Goal: Find specific page/section: Find specific page/section

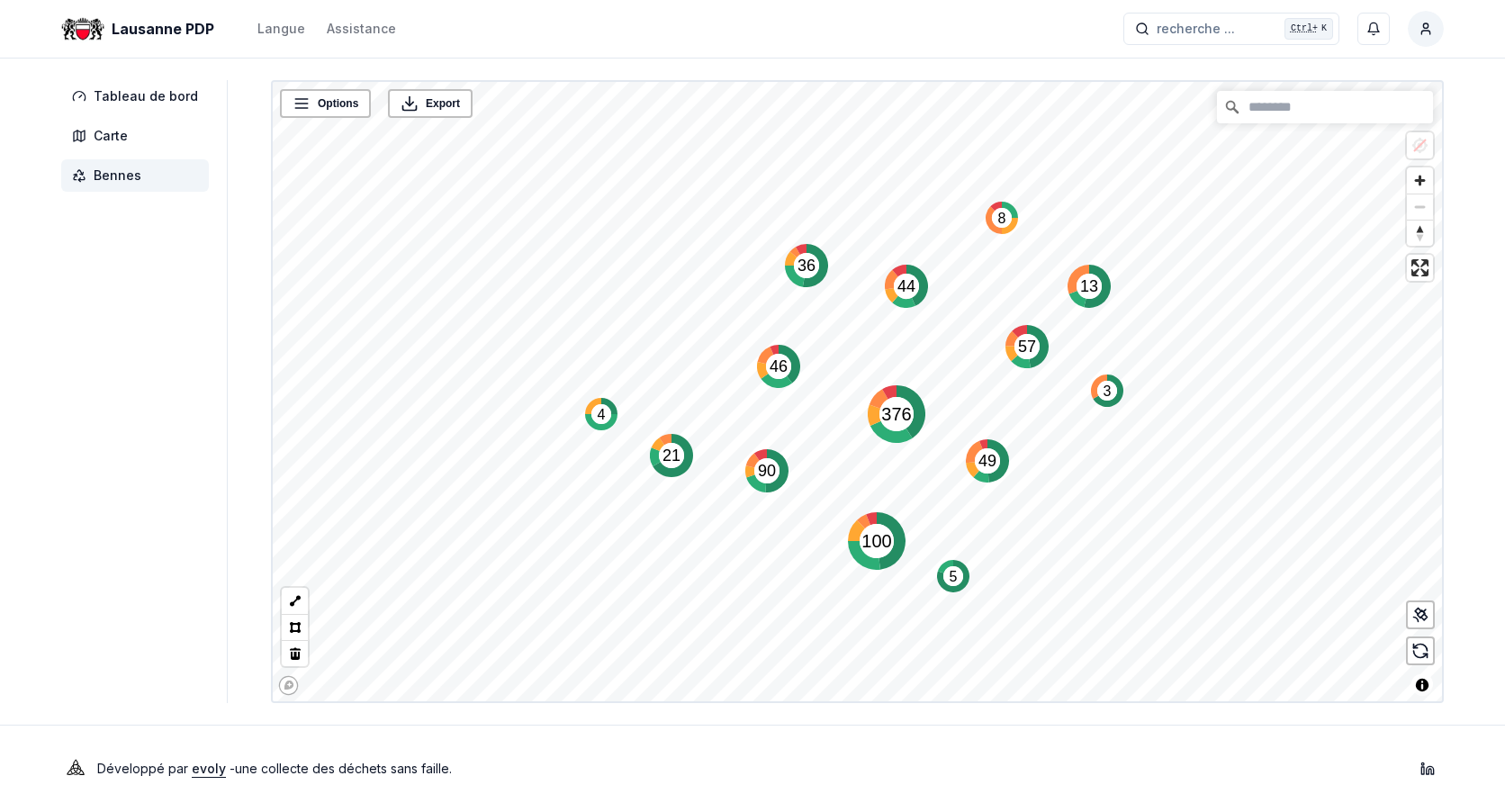
click at [131, 184] on span "Bennes" at bounding box center [135, 176] width 147 height 32
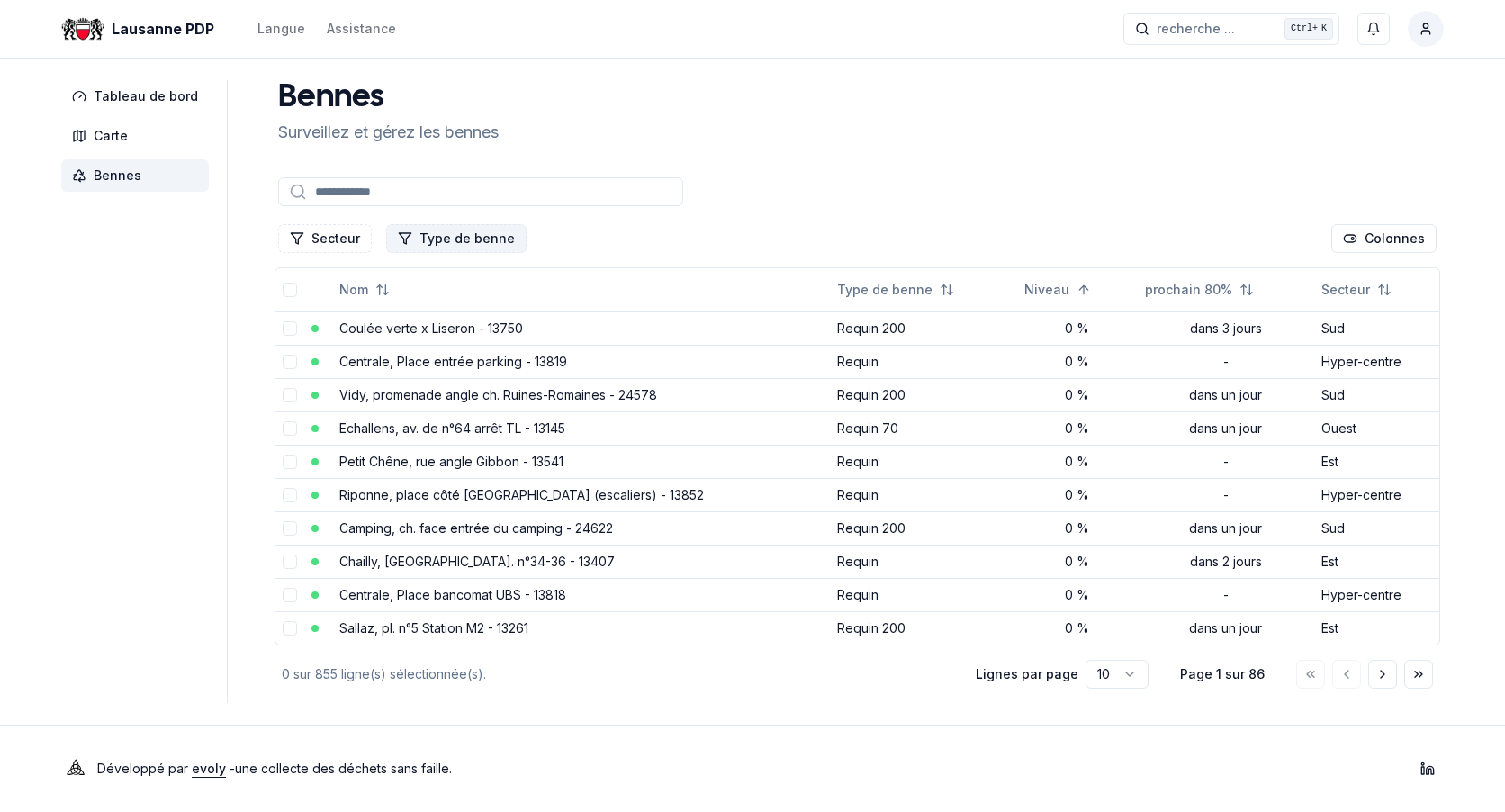
click at [419, 239] on button "Type de benne" at bounding box center [456, 238] width 141 height 29
click at [339, 246] on button "Secteur" at bounding box center [325, 238] width 93 height 29
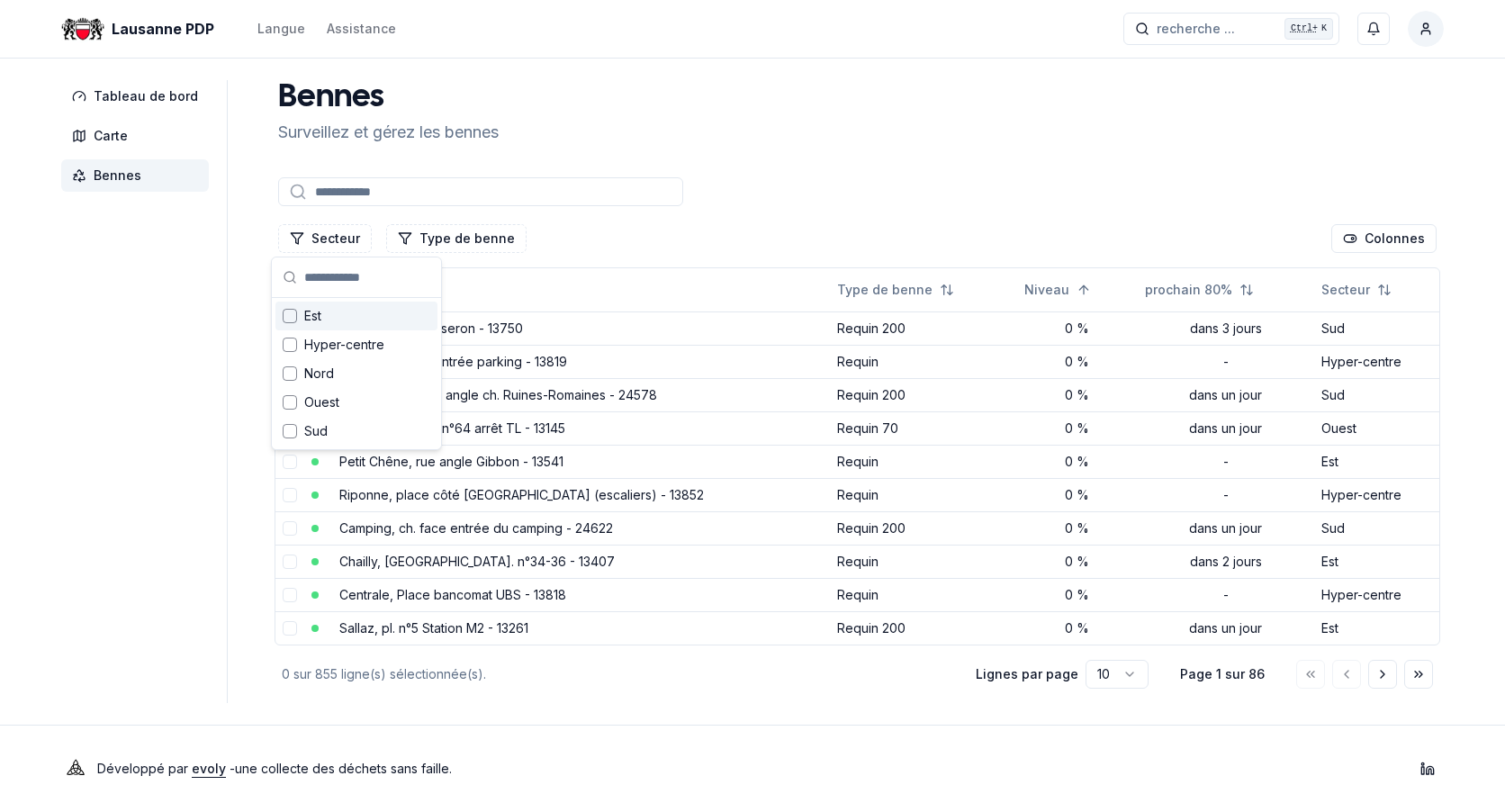
click at [744, 178] on div at bounding box center [857, 192] width 1165 height 36
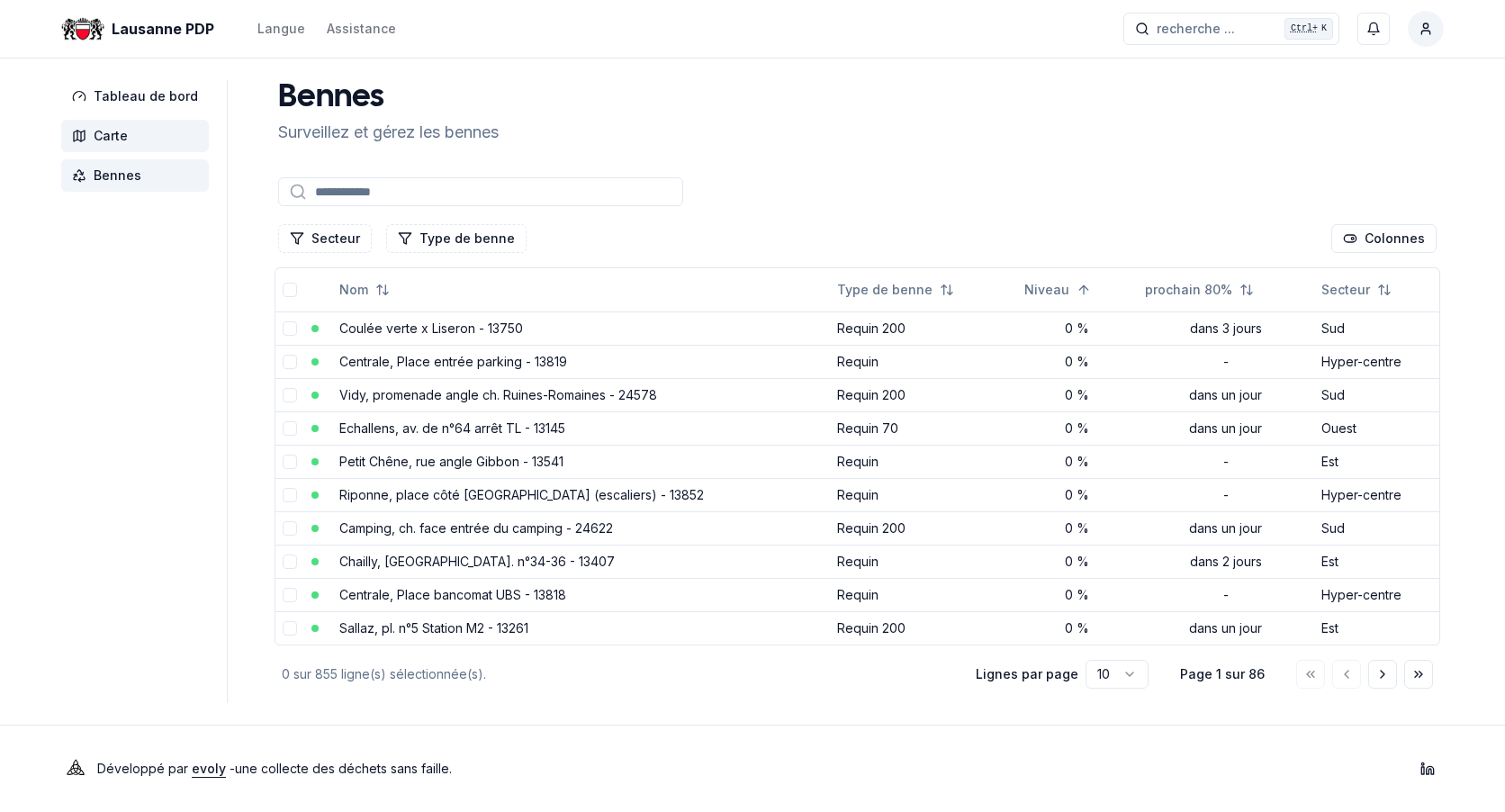
click at [104, 133] on span "Carte" at bounding box center [110, 135] width 34 height 18
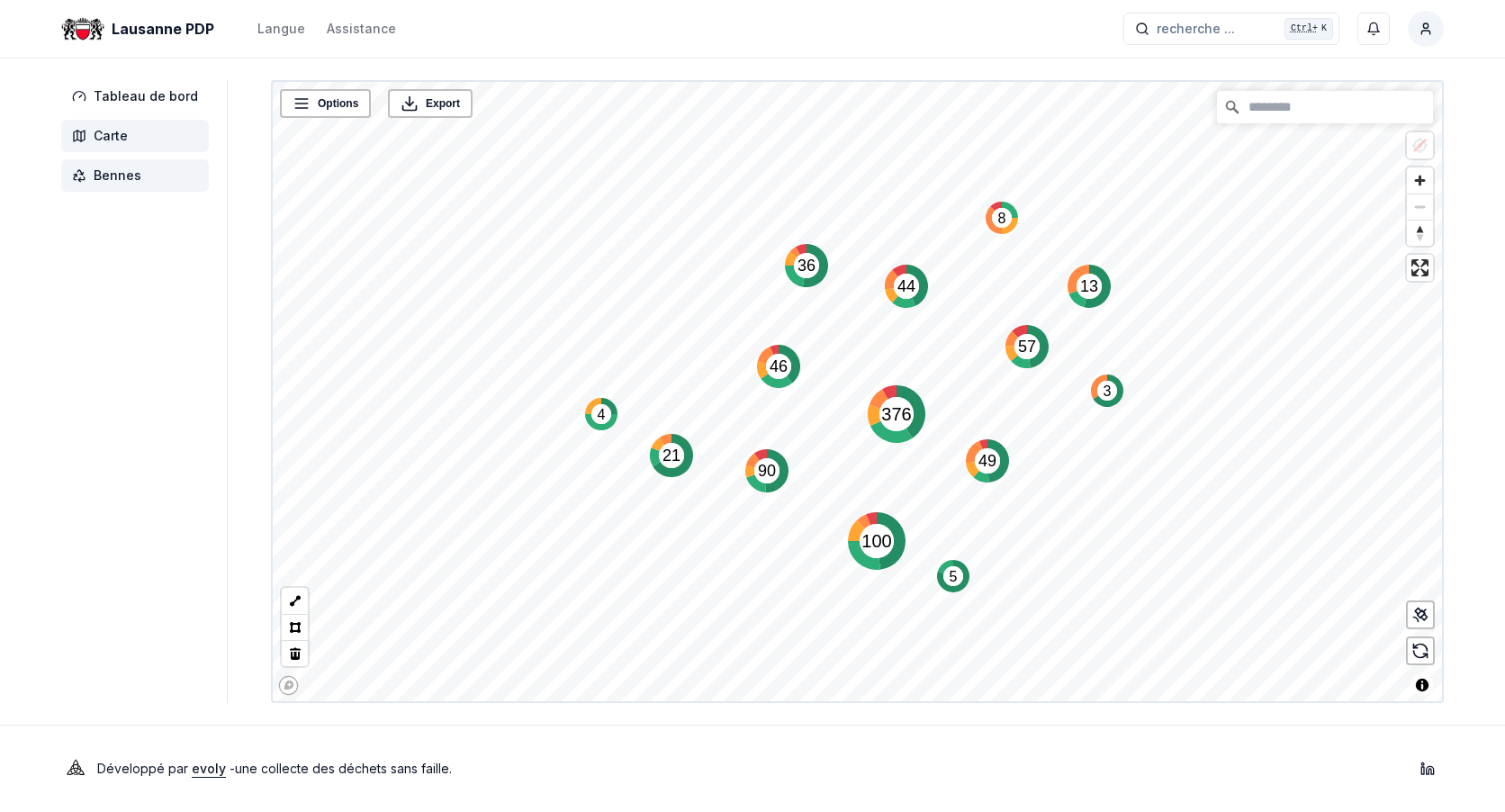
click at [124, 180] on span "Bennes" at bounding box center [117, 175] width 48 height 18
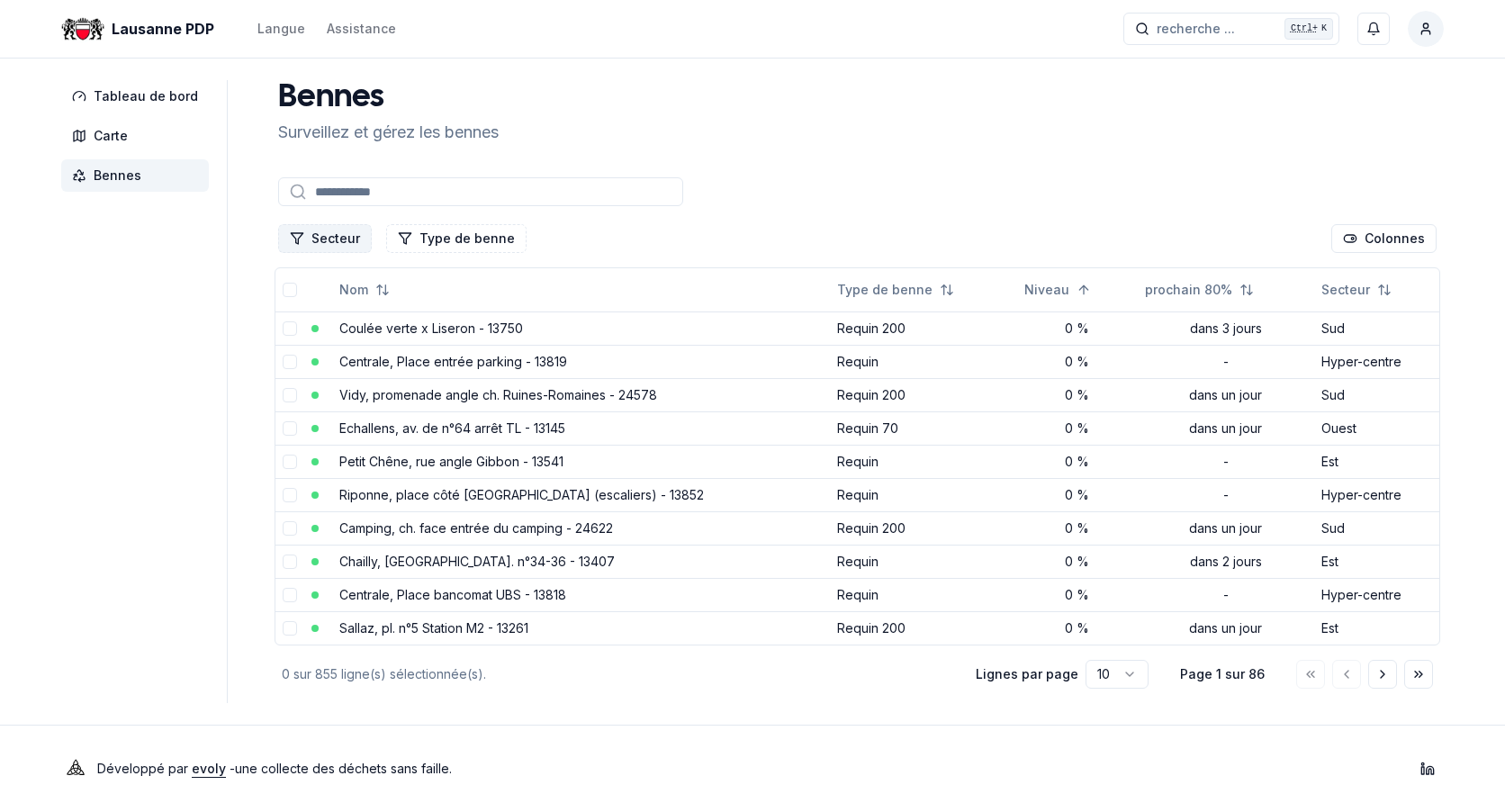
click at [324, 240] on button "Secteur" at bounding box center [325, 238] width 93 height 29
click at [234, 326] on div "Tableau de bord Carte Bennes Bennes Surveillez et gérez les bennes Secteur Type…" at bounding box center [752, 392] width 1440 height 623
click at [106, 99] on span "Tableau de bord" at bounding box center [145, 95] width 105 height 18
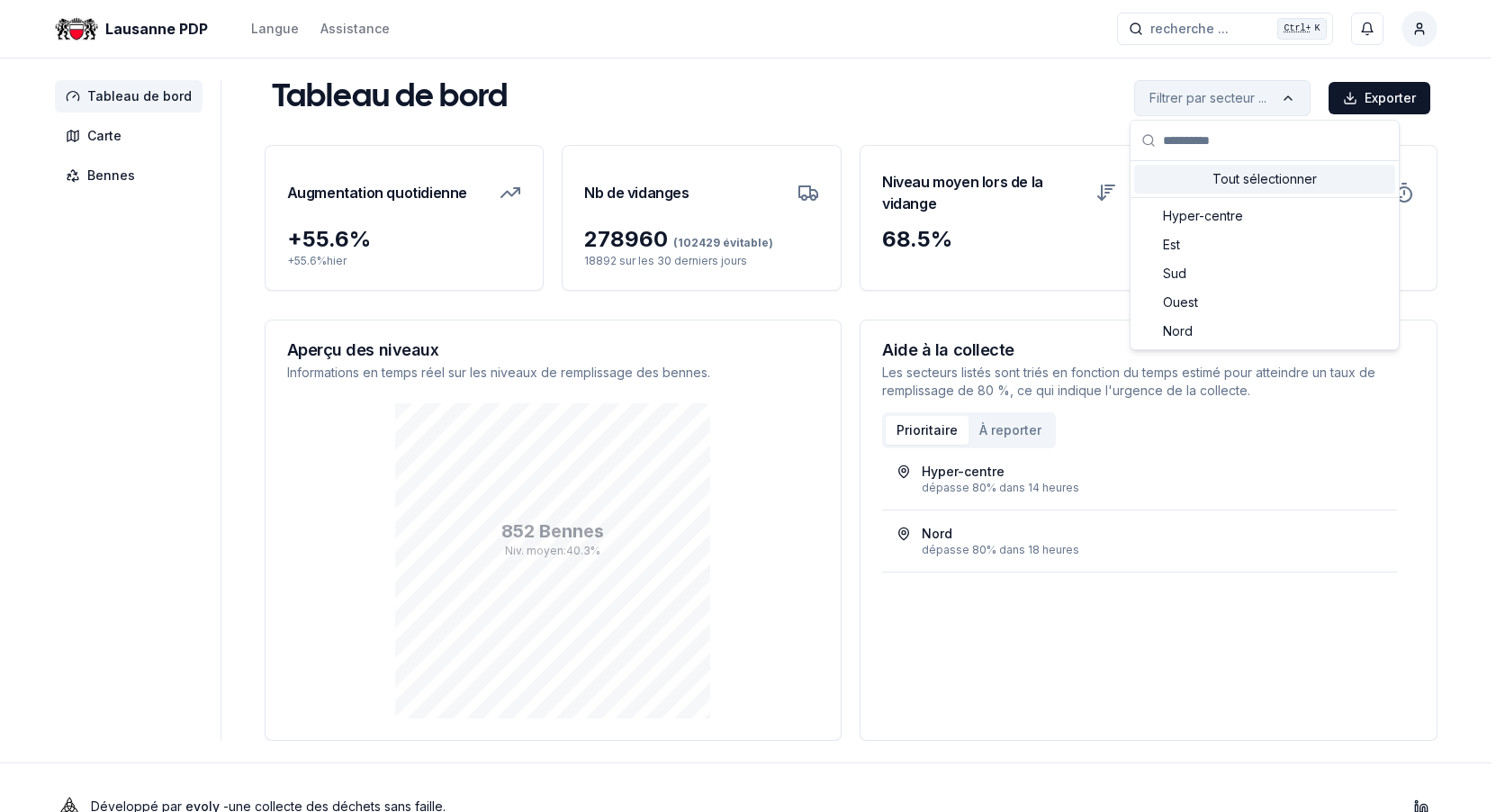
click at [1228, 104] on html "Lausanne PDP Langue Assistance recherche ... recherche ... Ctrl+ K Baumgartner …" at bounding box center [752, 425] width 1505 height 850
click at [713, 99] on html "Lausanne PDP Langue Assistance recherche ... recherche ... Ctrl+ K Baumgartner …" at bounding box center [752, 425] width 1505 height 850
click at [1052, 641] on html "Lausanne PDP Langue Assistance recherche ... recherche ... Ctrl+ K Baumgartner …" at bounding box center [752, 425] width 1505 height 850
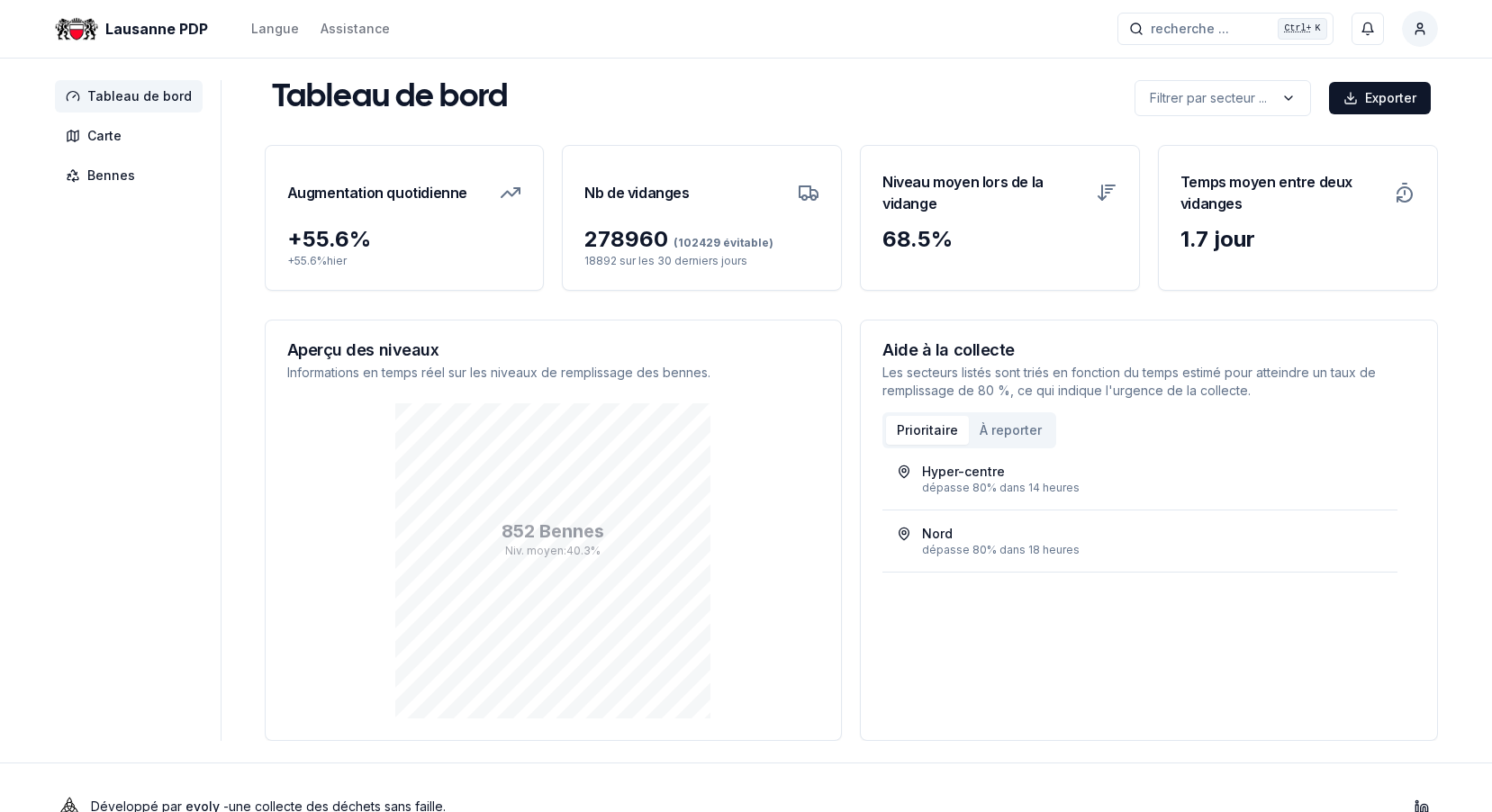
click at [646, 189] on h3 "Nb de vidanges" at bounding box center [636, 192] width 105 height 50
click at [614, 248] on div "278960 (102429 évitable)" at bounding box center [702, 239] width 235 height 29
click at [104, 141] on span "Carte" at bounding box center [104, 135] width 34 height 18
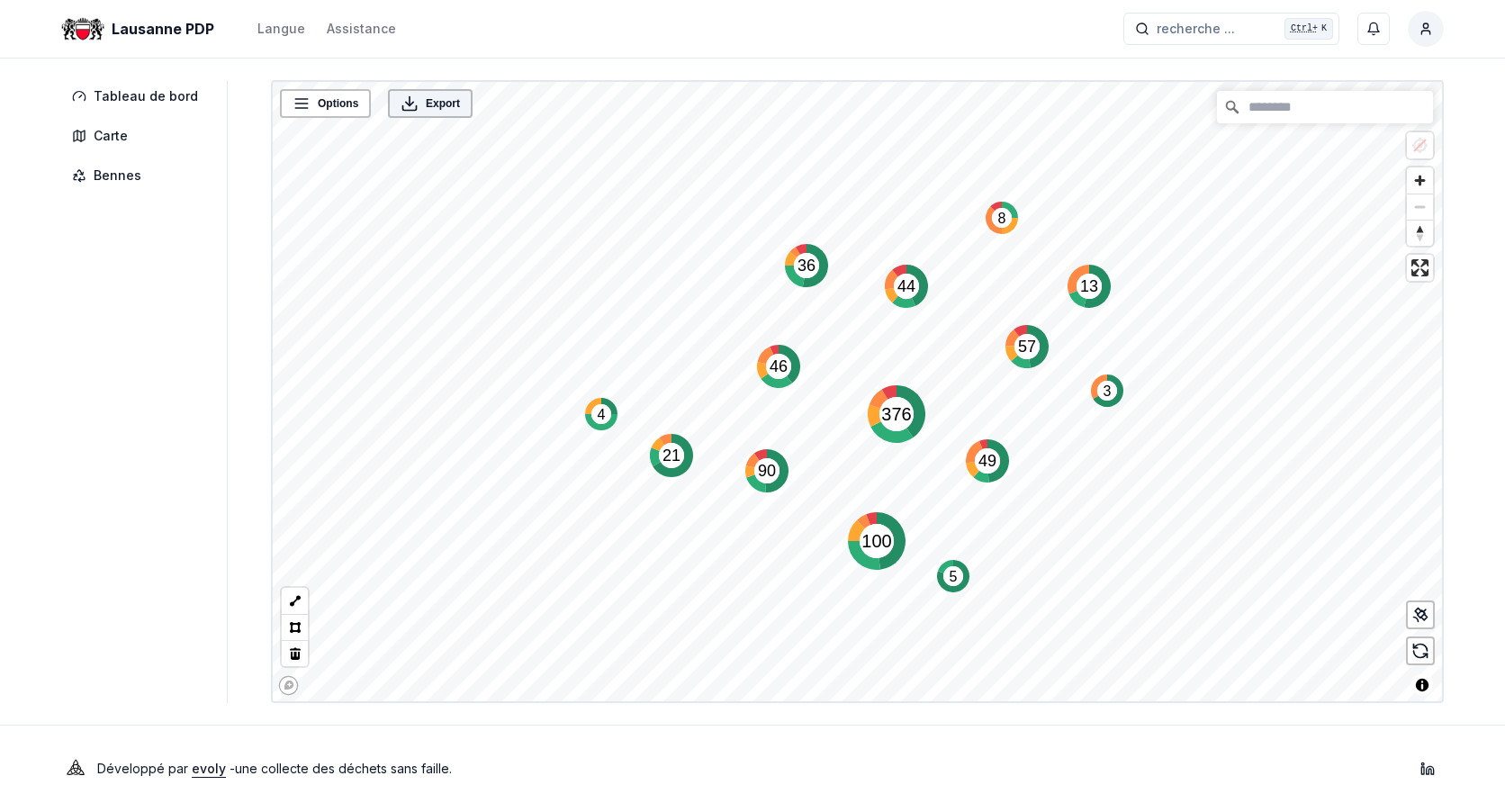
click at [434, 108] on span "Export" at bounding box center [443, 103] width 34 height 18
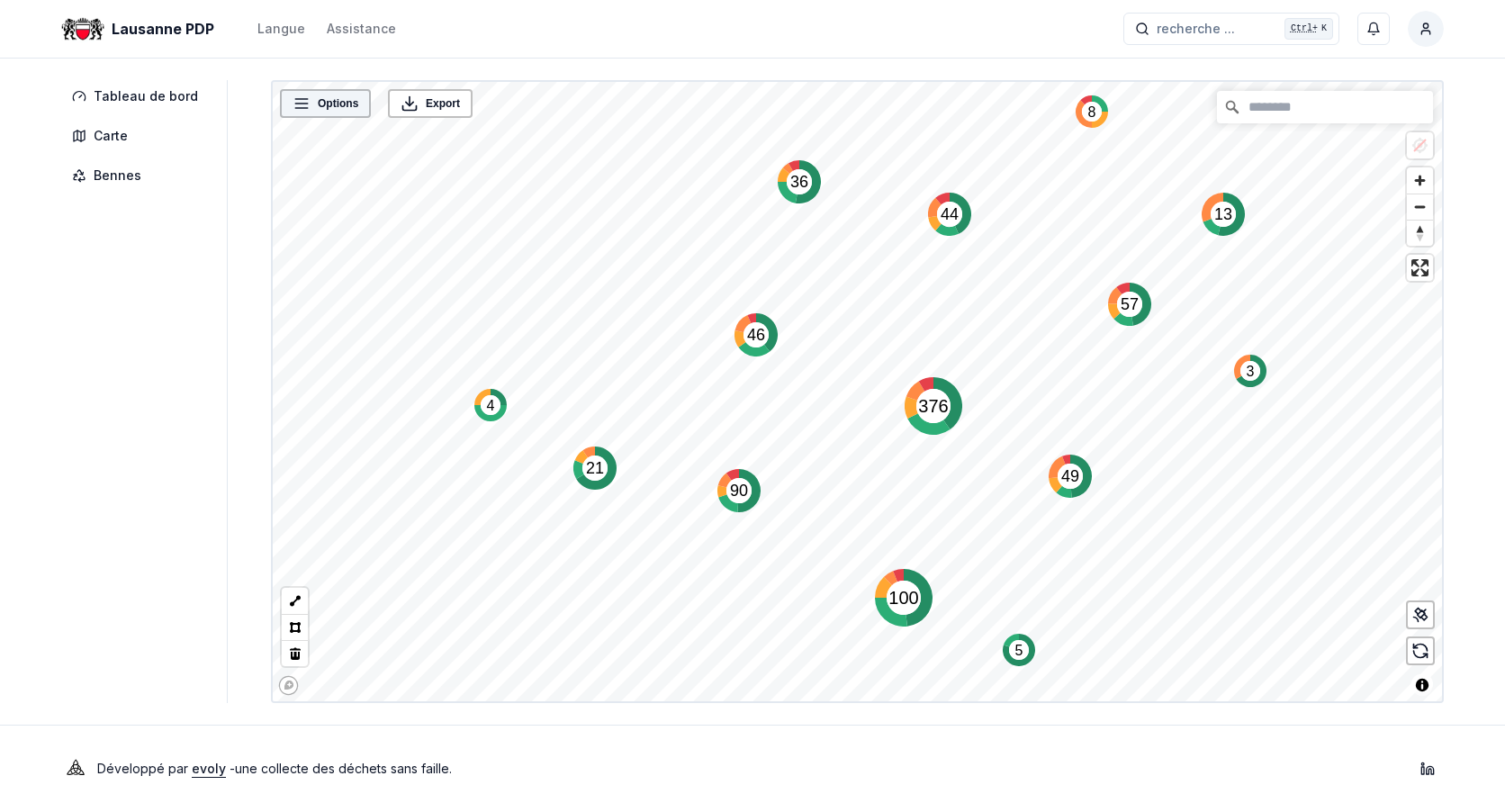
click at [325, 113] on div "Options" at bounding box center [325, 103] width 91 height 29
click at [317, 107] on span "Options" at bounding box center [337, 103] width 41 height 18
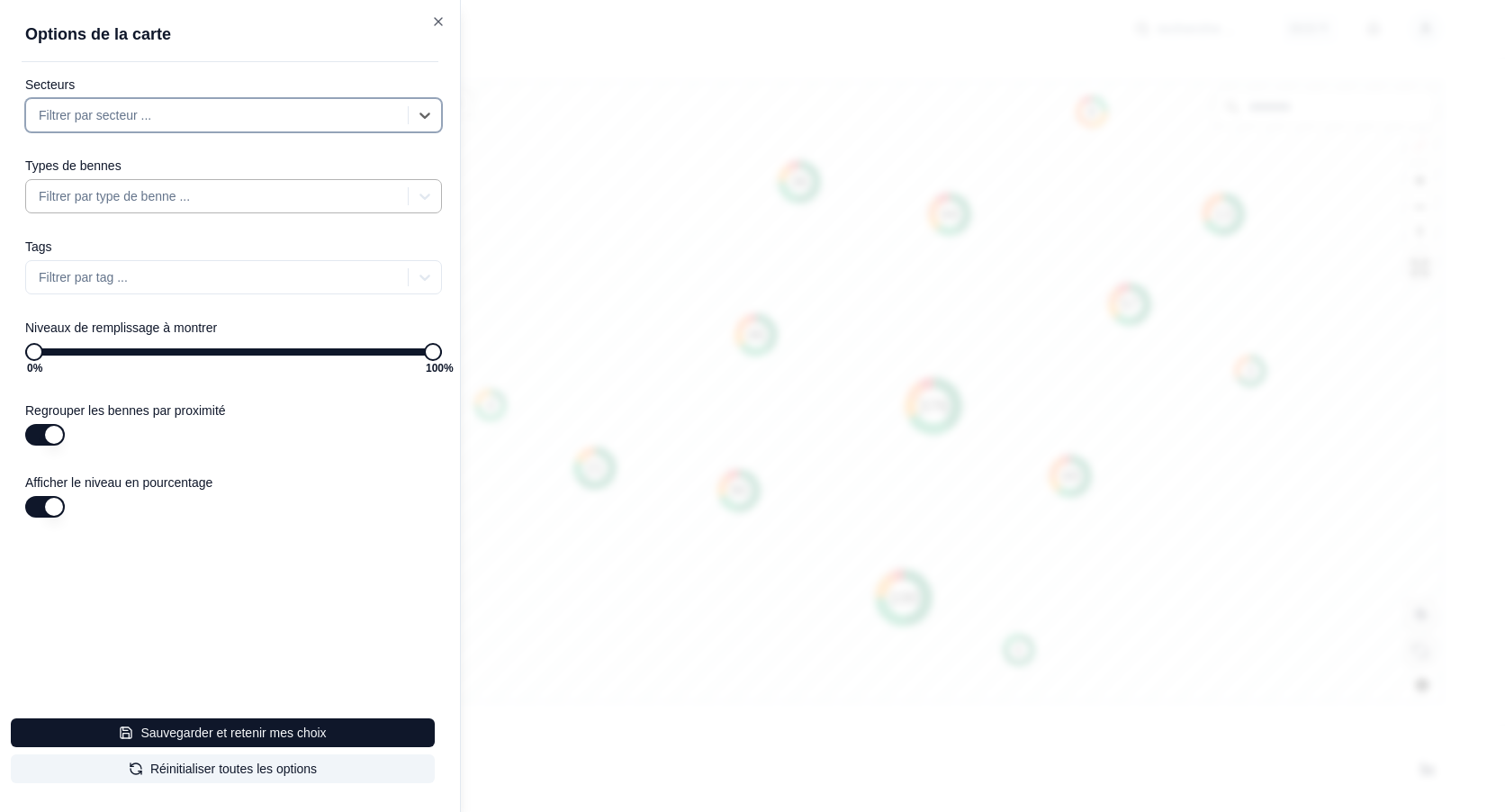
click at [113, 202] on div at bounding box center [218, 195] width 360 height 22
click at [117, 198] on div at bounding box center [218, 195] width 360 height 22
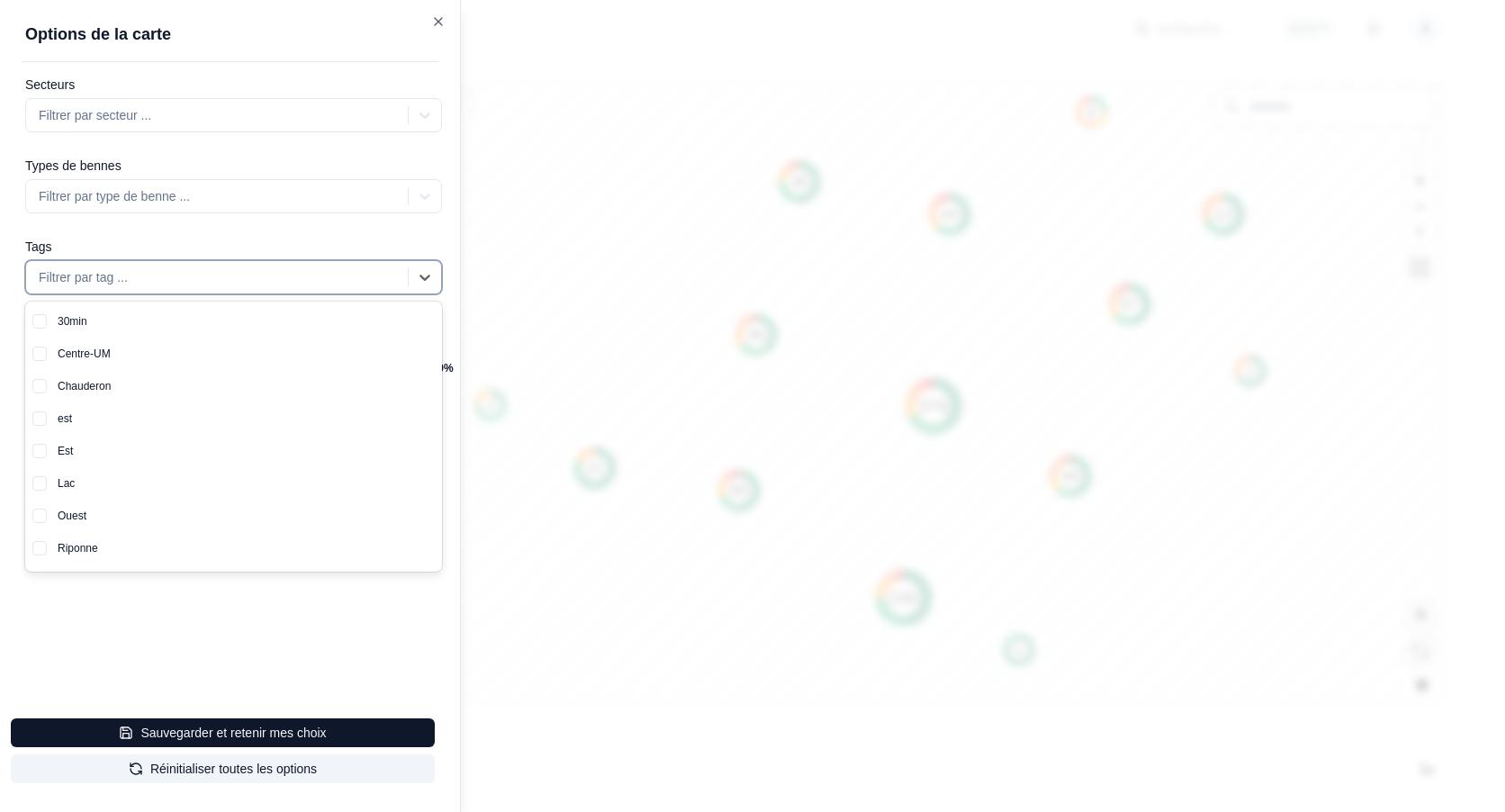
click at [78, 279] on div at bounding box center [218, 277] width 360 height 22
click at [96, 359] on div "Centre-UM" at bounding box center [245, 353] width 395 height 32
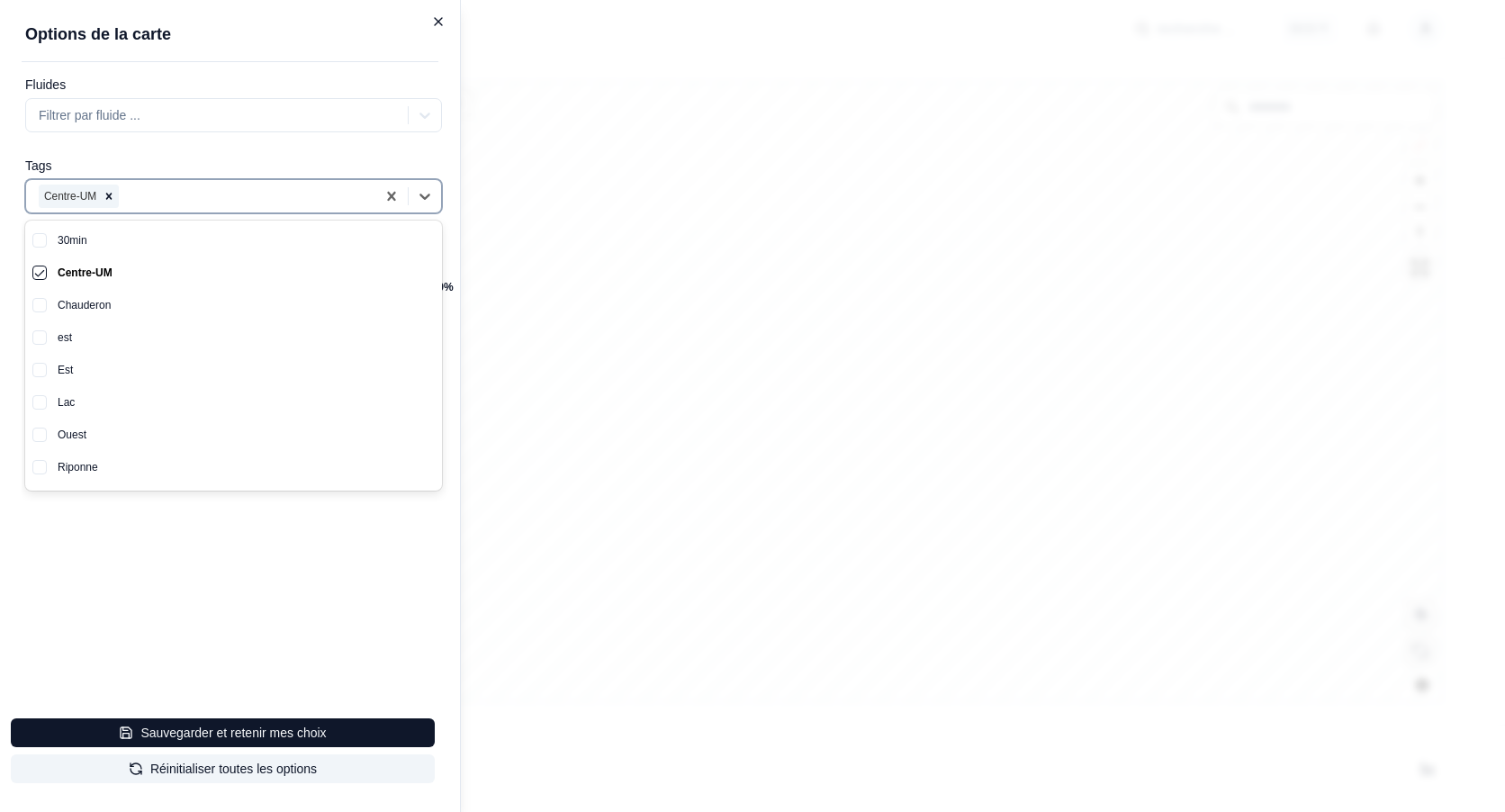
click at [437, 24] on icon "button" at bounding box center [438, 21] width 14 height 14
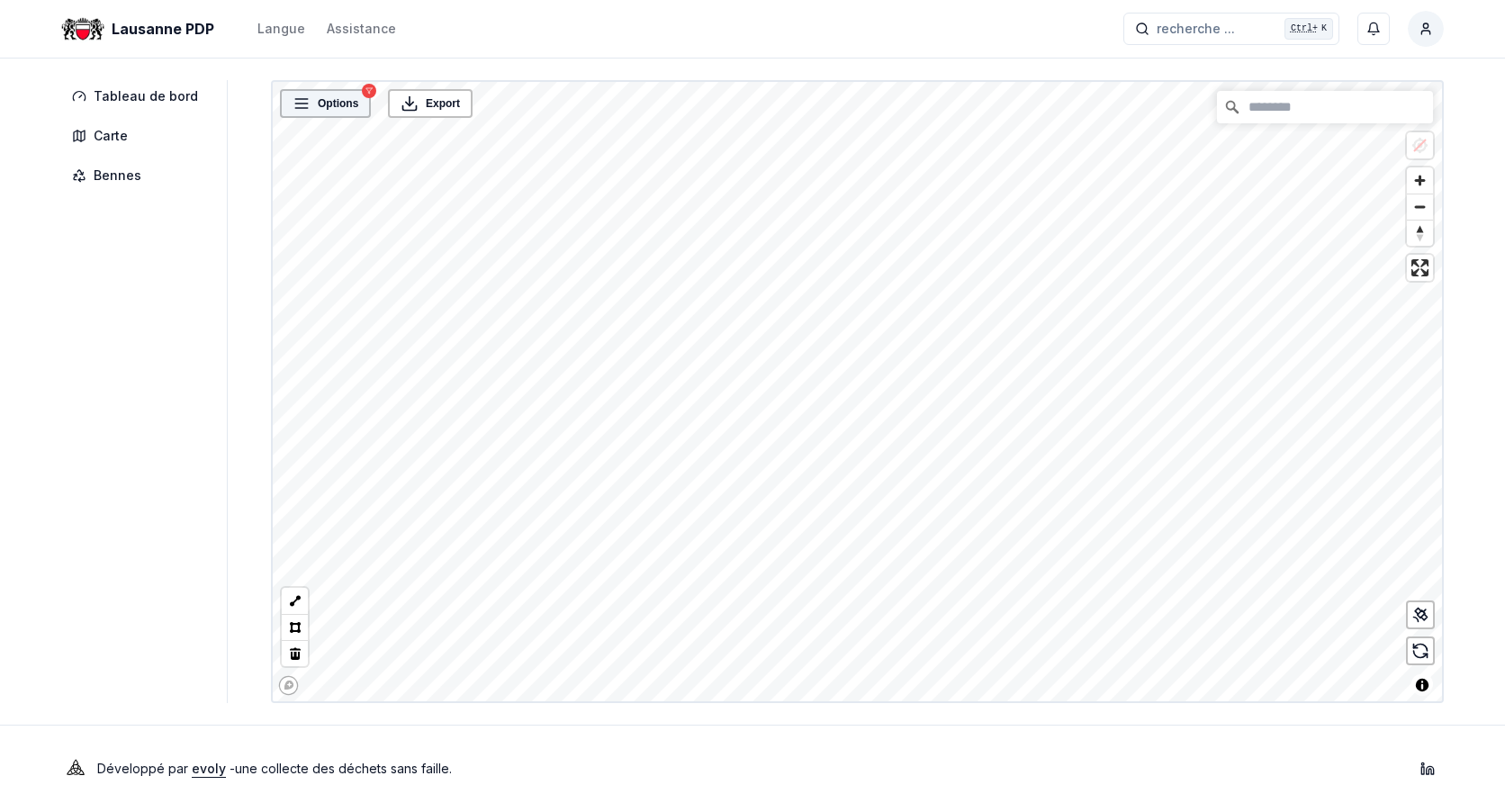
click at [342, 104] on span "Options" at bounding box center [337, 103] width 41 height 18
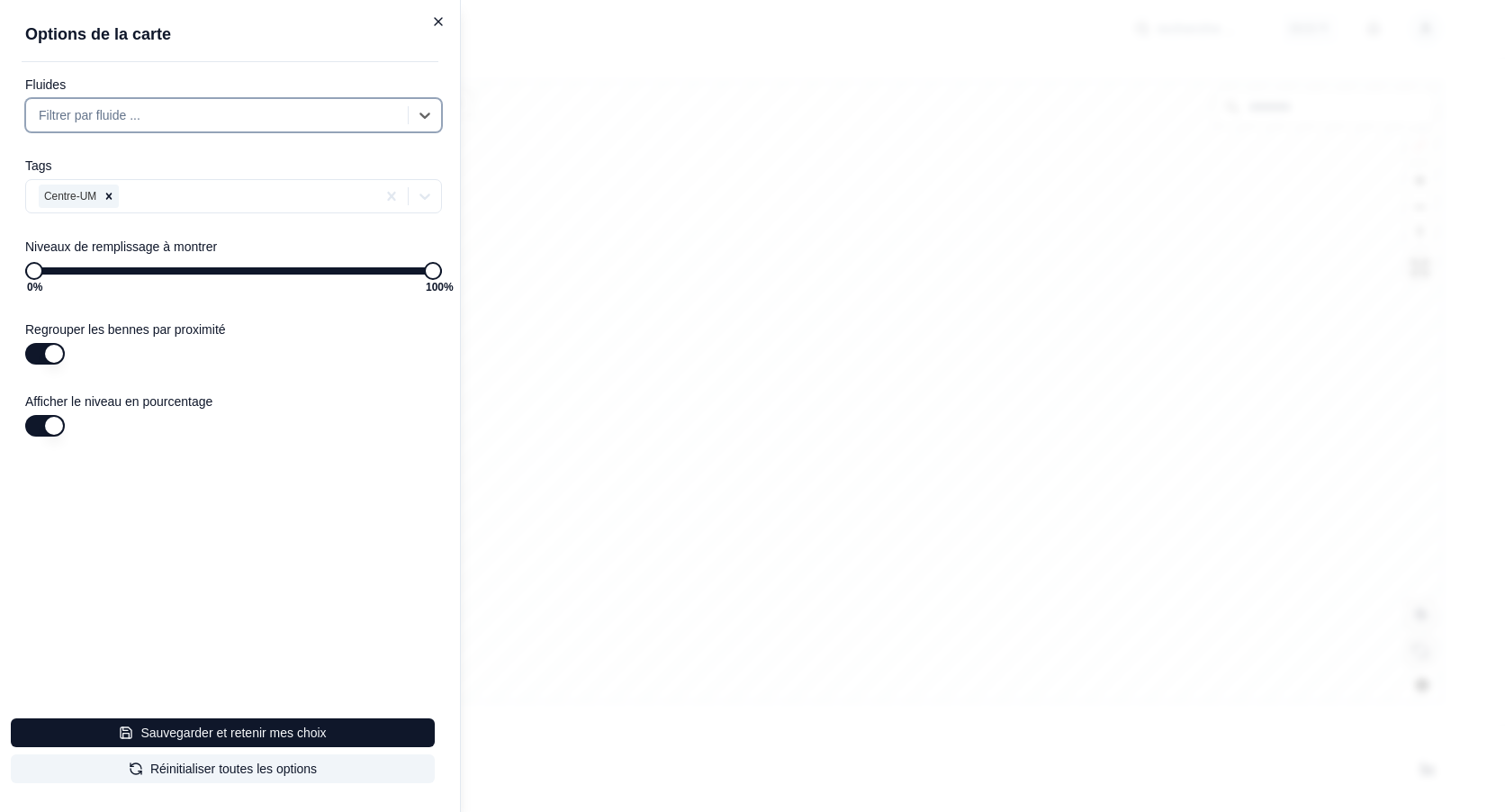
click at [434, 21] on icon "button" at bounding box center [438, 21] width 14 height 14
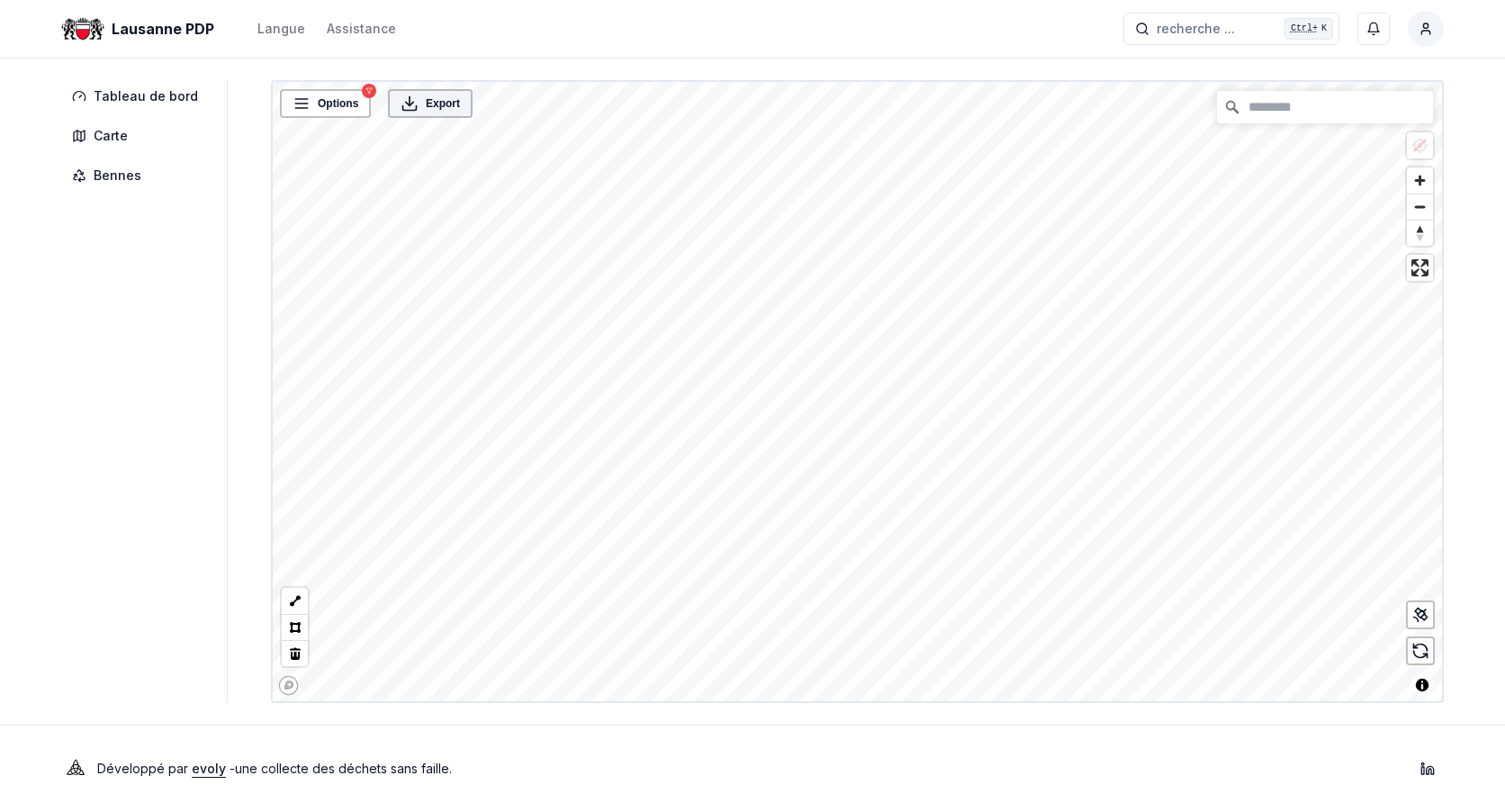
click at [431, 110] on span "Export" at bounding box center [443, 103] width 34 height 18
click at [91, 298] on aside "Tableau de bord Carte Bennes" at bounding box center [144, 392] width 166 height 623
click at [124, 170] on span "Bennes" at bounding box center [117, 175] width 48 height 18
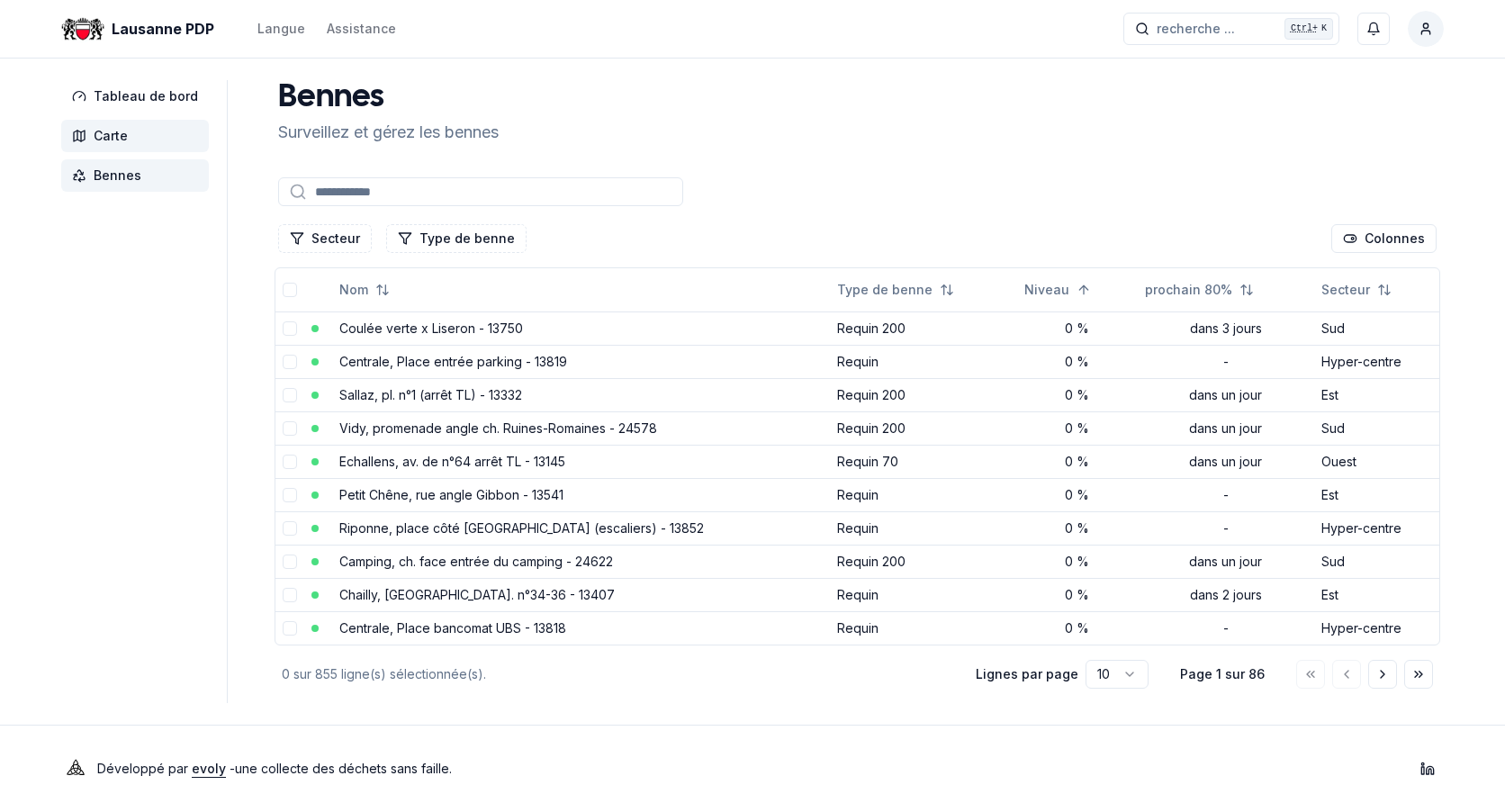
click at [114, 135] on span "Carte" at bounding box center [110, 135] width 34 height 18
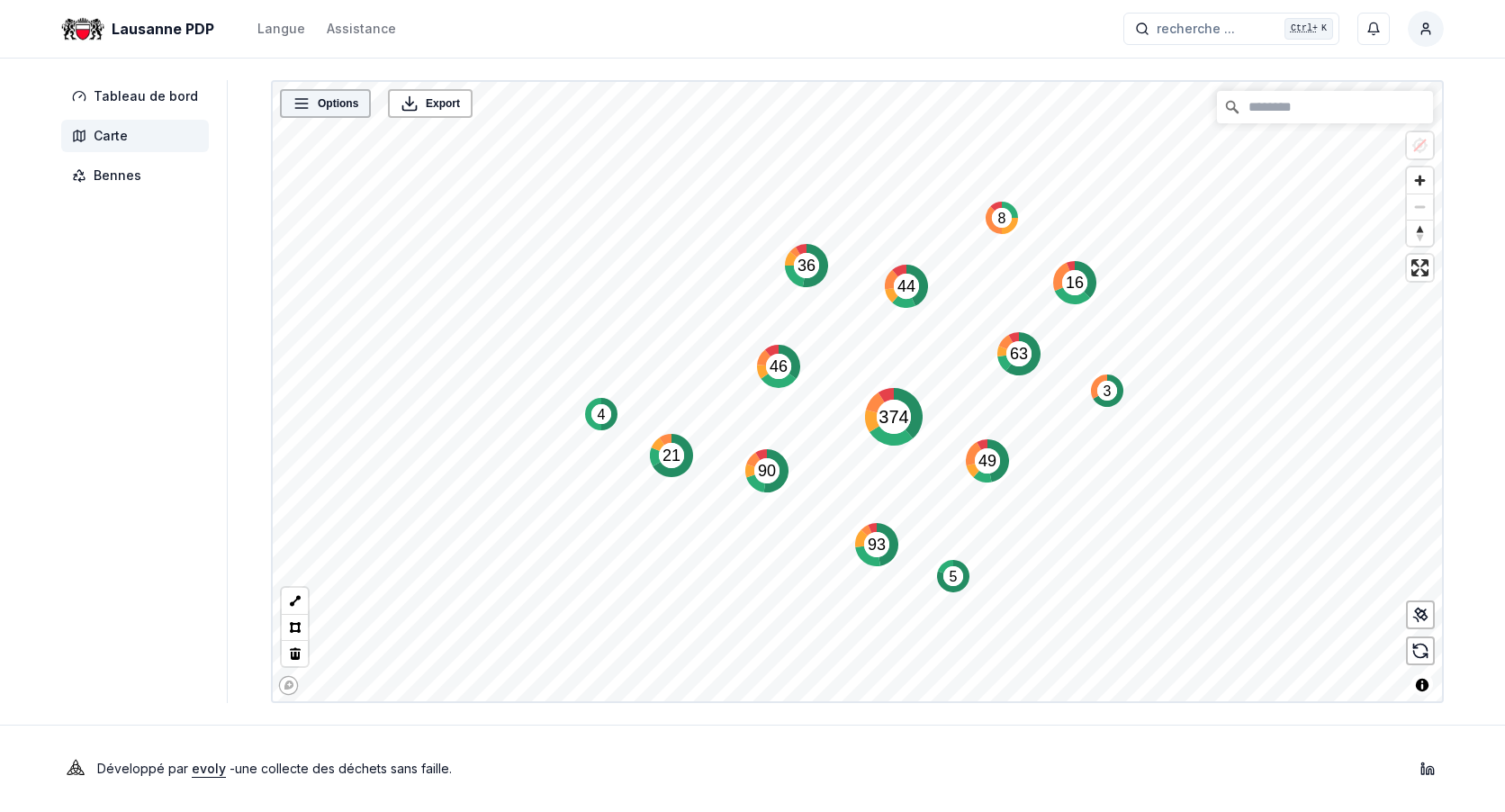
click at [301, 107] on icon at bounding box center [301, 103] width 18 height 18
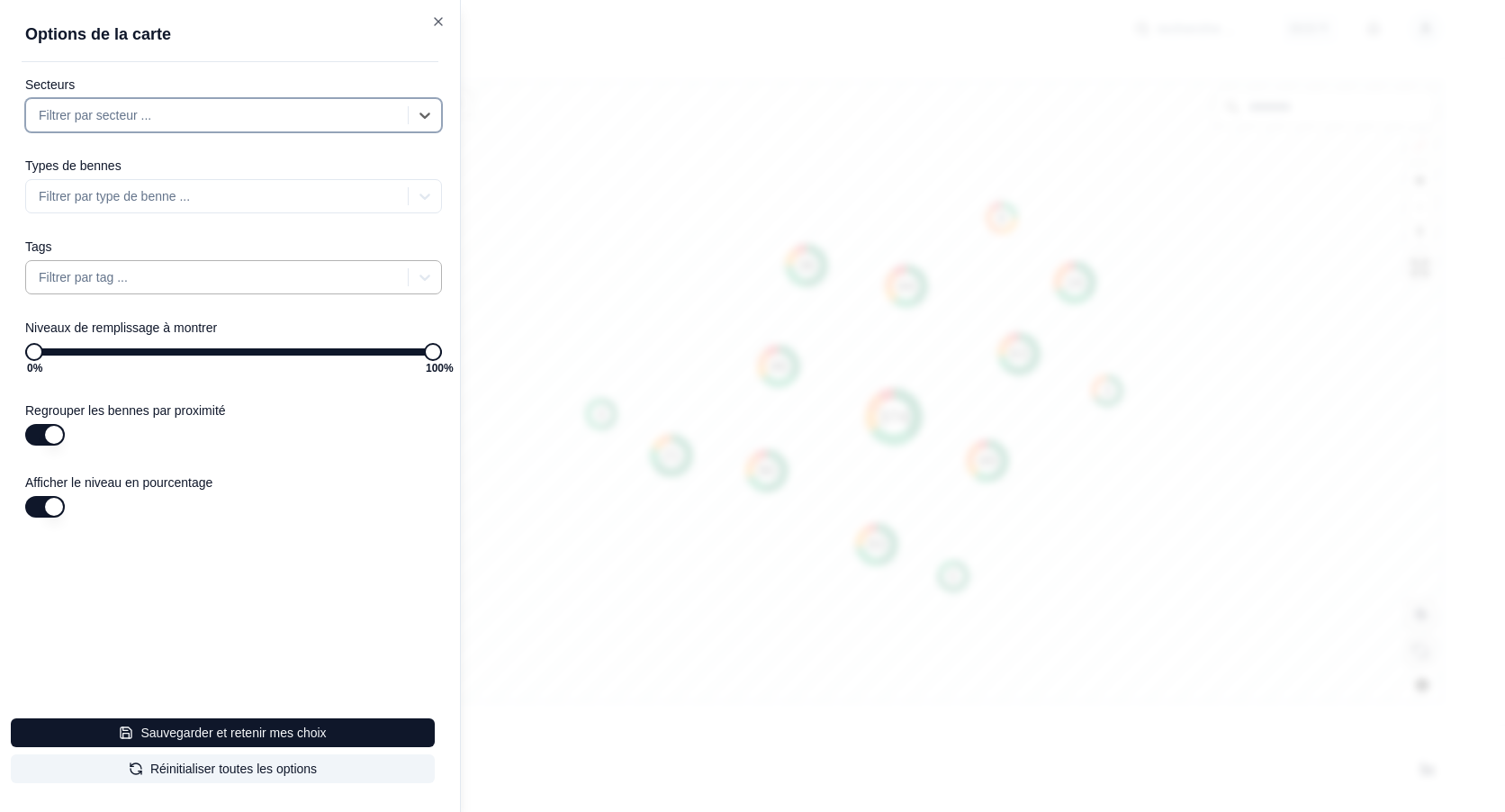
click at [127, 277] on div at bounding box center [218, 277] width 360 height 22
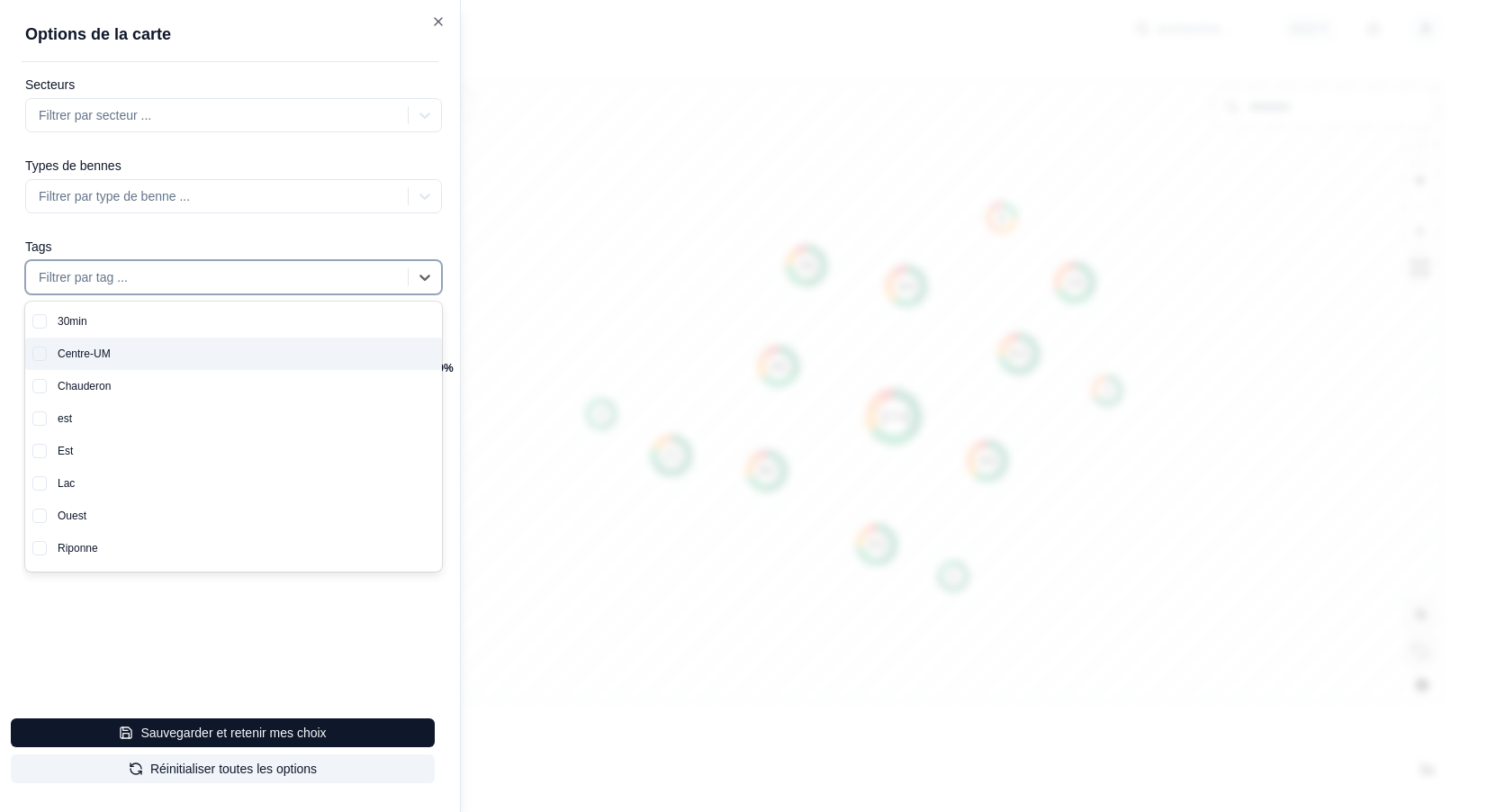
click at [95, 346] on div "Centre-UM" at bounding box center [245, 353] width 395 height 32
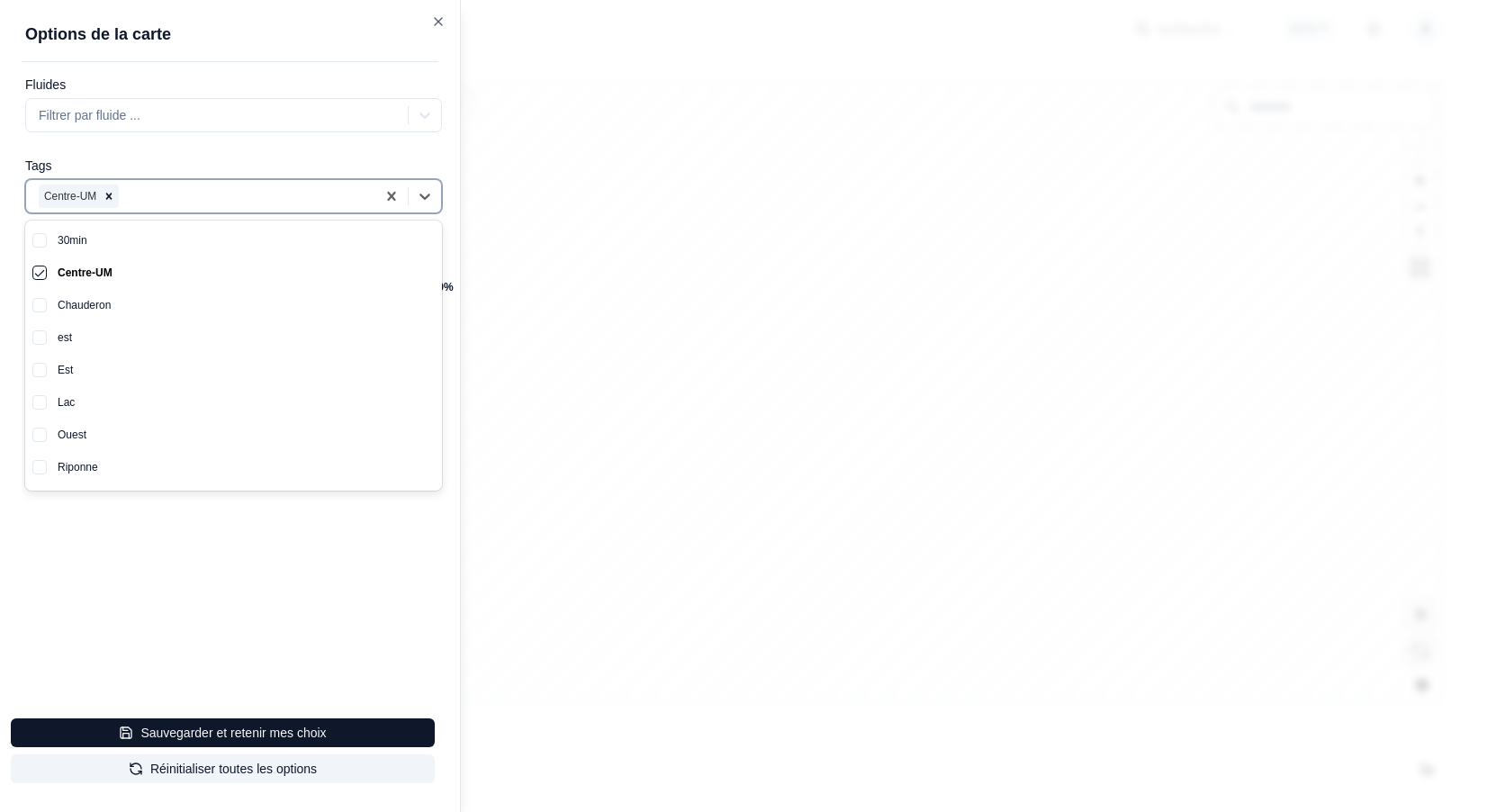
click at [298, 613] on div "Options de la carte Fluides Filtrer par fluide ... Tags option Centre-UM, selec…" at bounding box center [230, 406] width 461 height 812
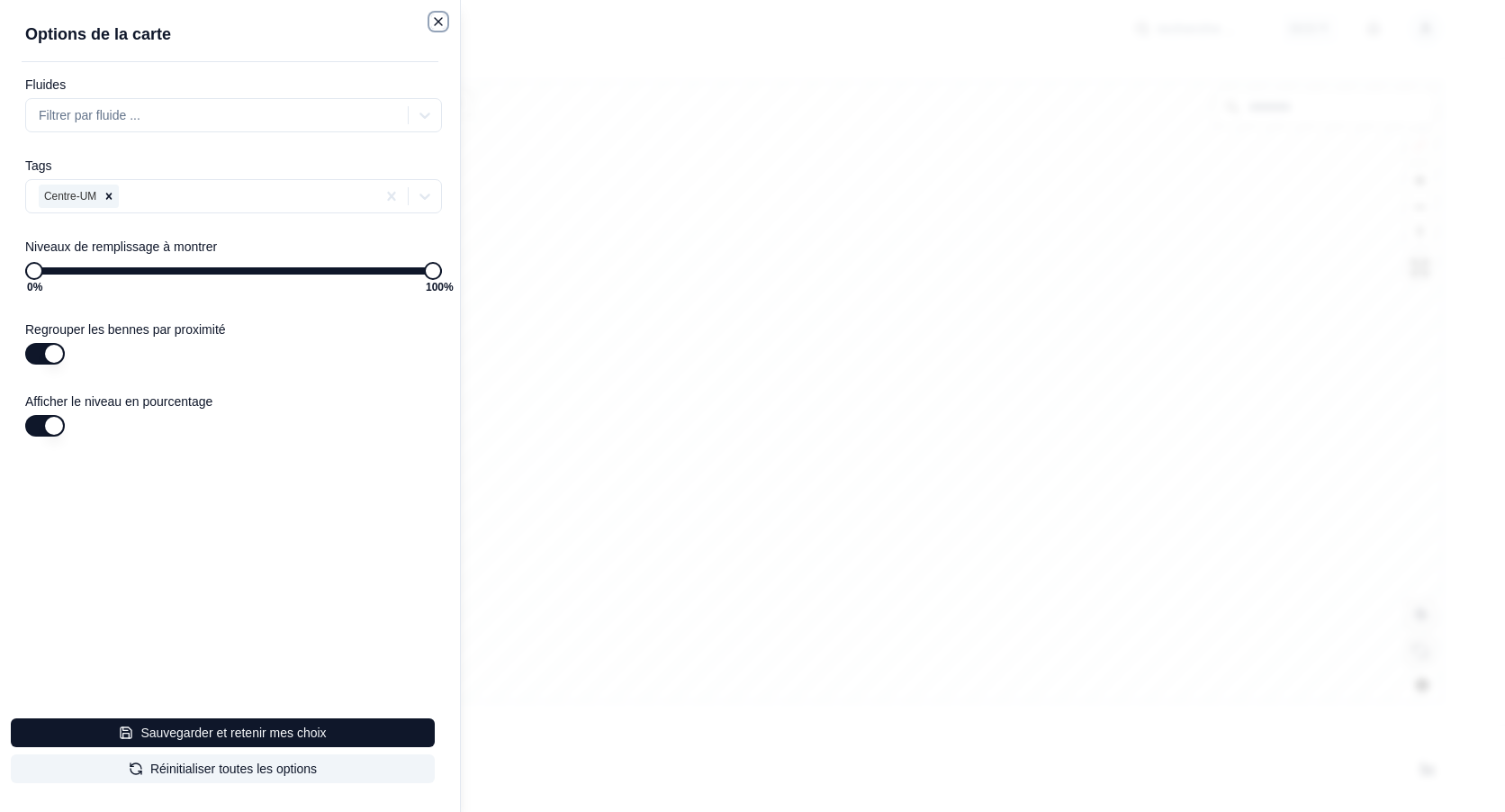
click at [437, 21] on icon "button" at bounding box center [438, 21] width 14 height 14
